Goal: Navigation & Orientation: Find specific page/section

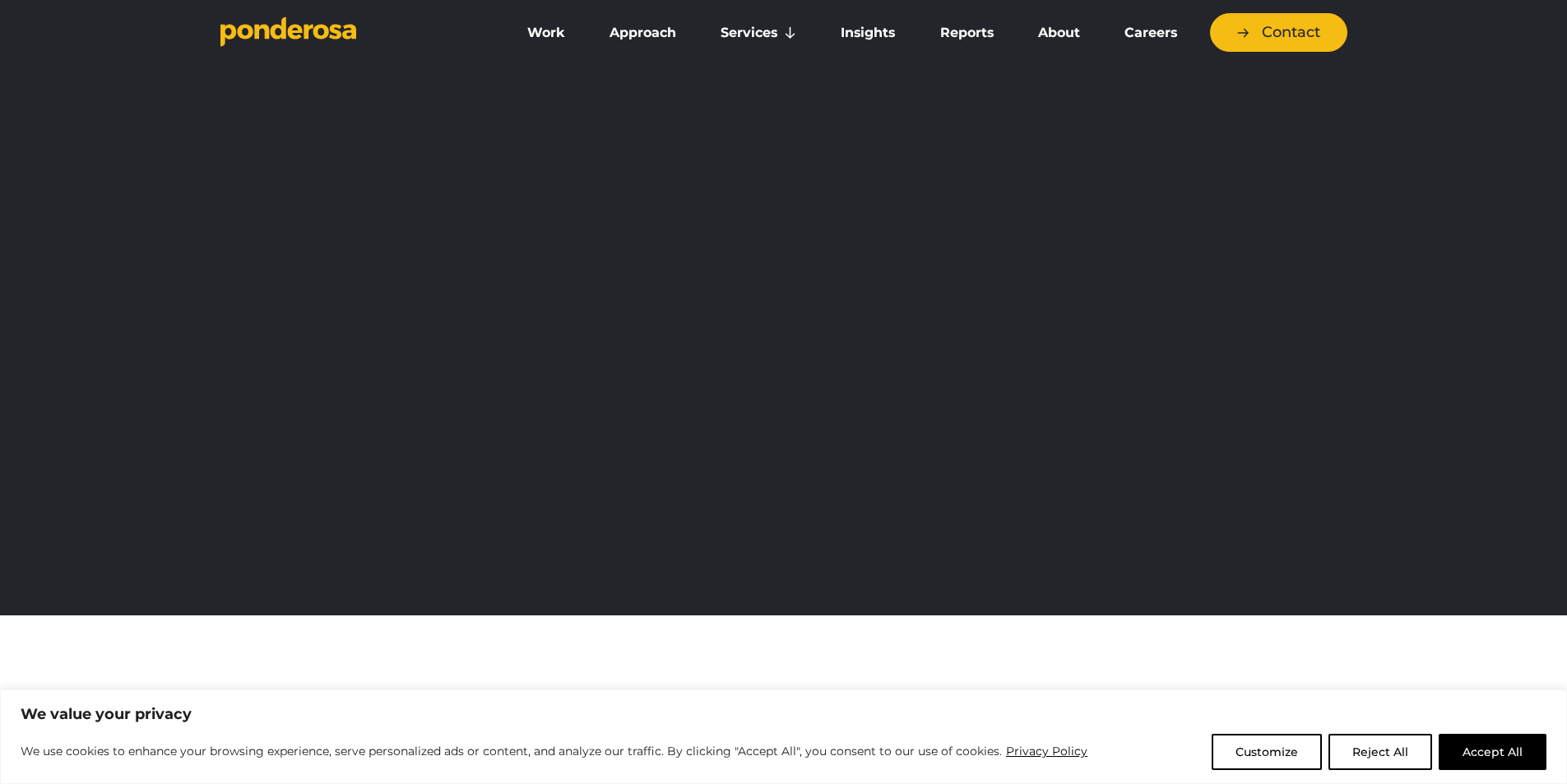
click at [540, 28] on link "Work" at bounding box center [546, 33] width 76 height 35
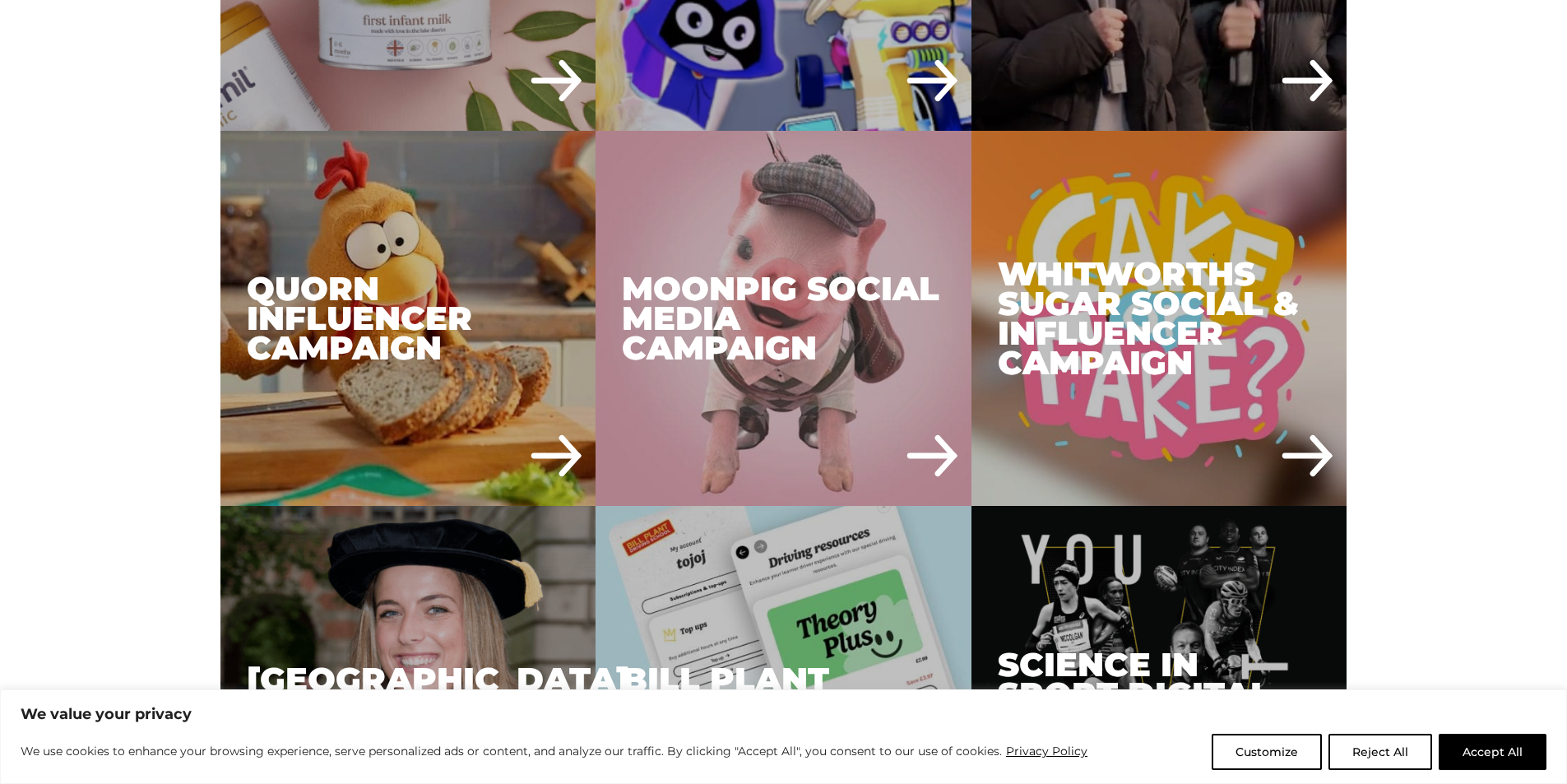
scroll to position [2733, 0]
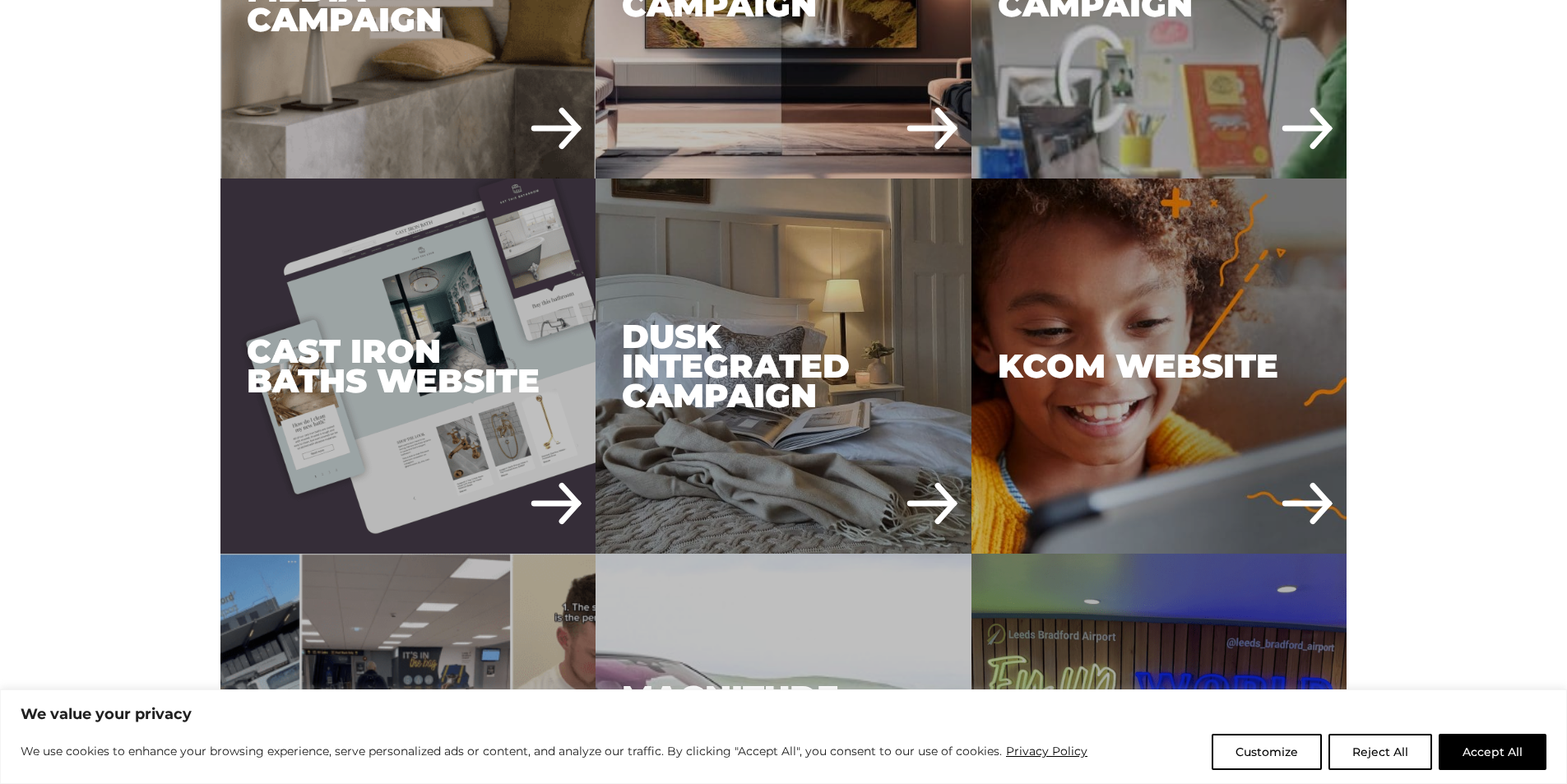
drag, startPoint x: 1576, startPoint y: 37, endPoint x: 1086, endPoint y: 0, distance: 491.4
